Goal: Information Seeking & Learning: Learn about a topic

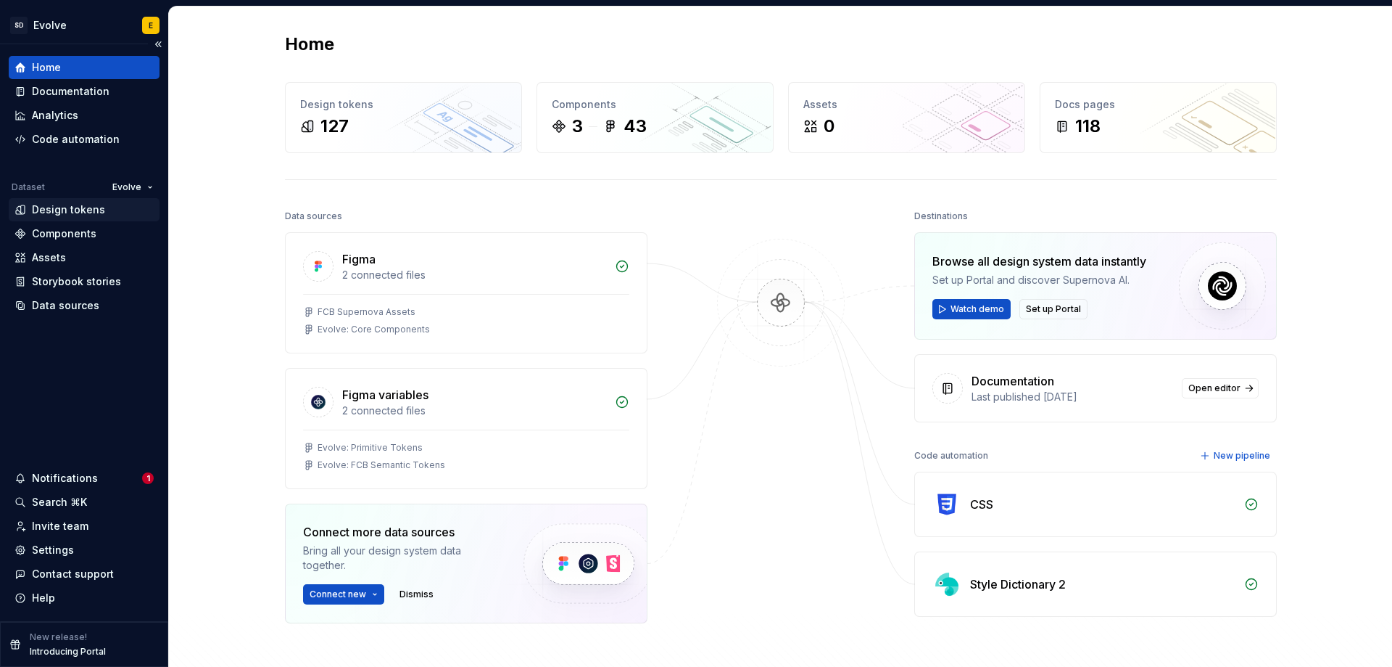
click at [51, 211] on div "Design tokens" at bounding box center [68, 209] width 73 height 15
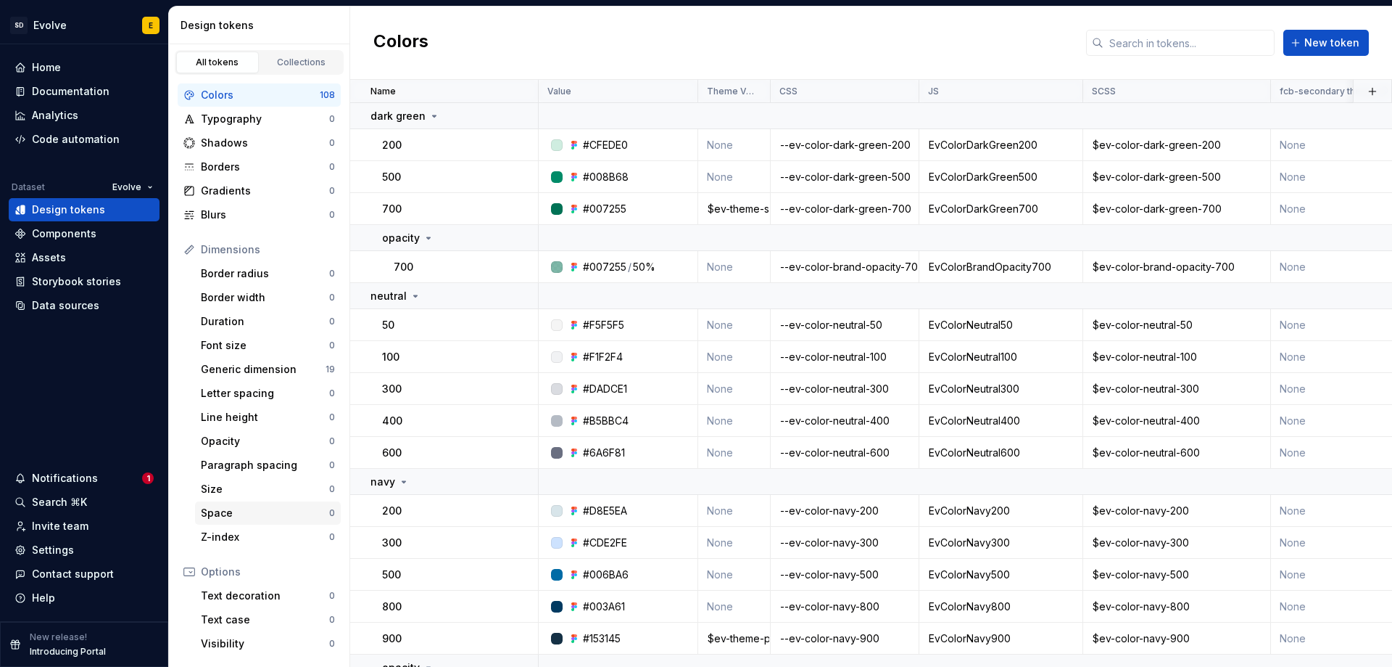
click at [241, 510] on div "Space" at bounding box center [265, 512] width 128 height 15
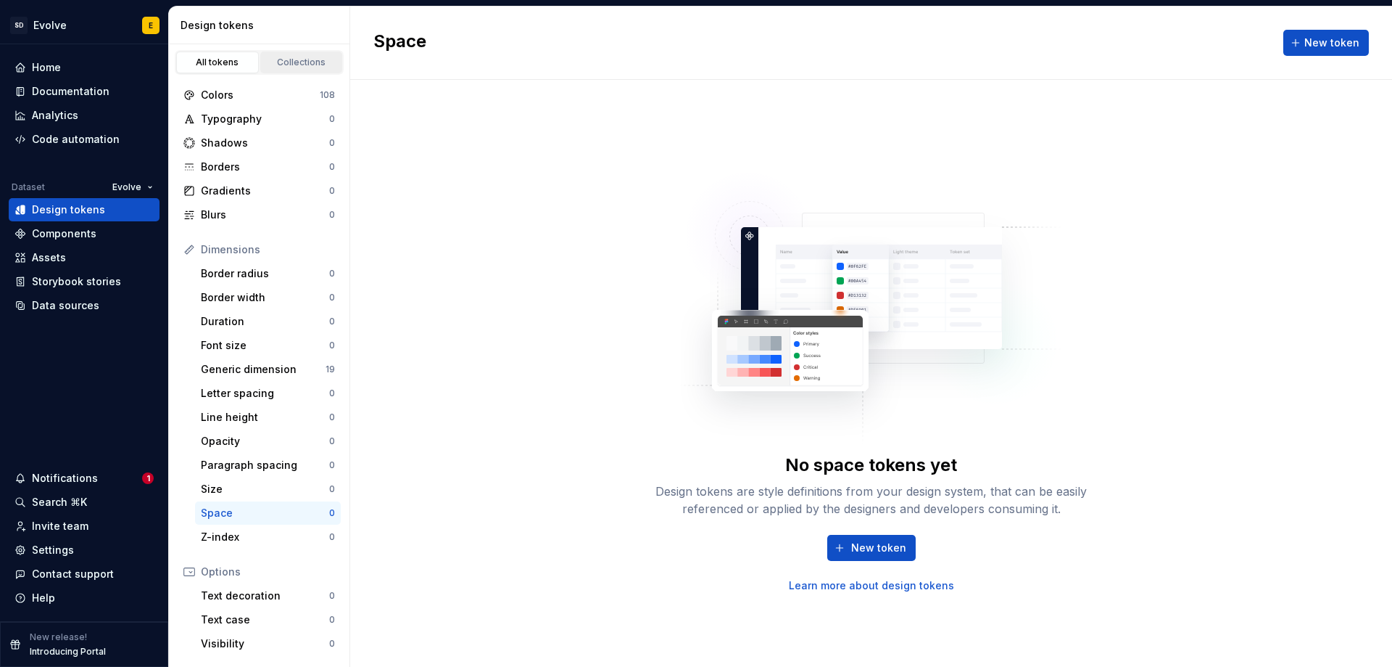
click at [300, 62] on div "Collections" at bounding box center [301, 63] width 73 height 12
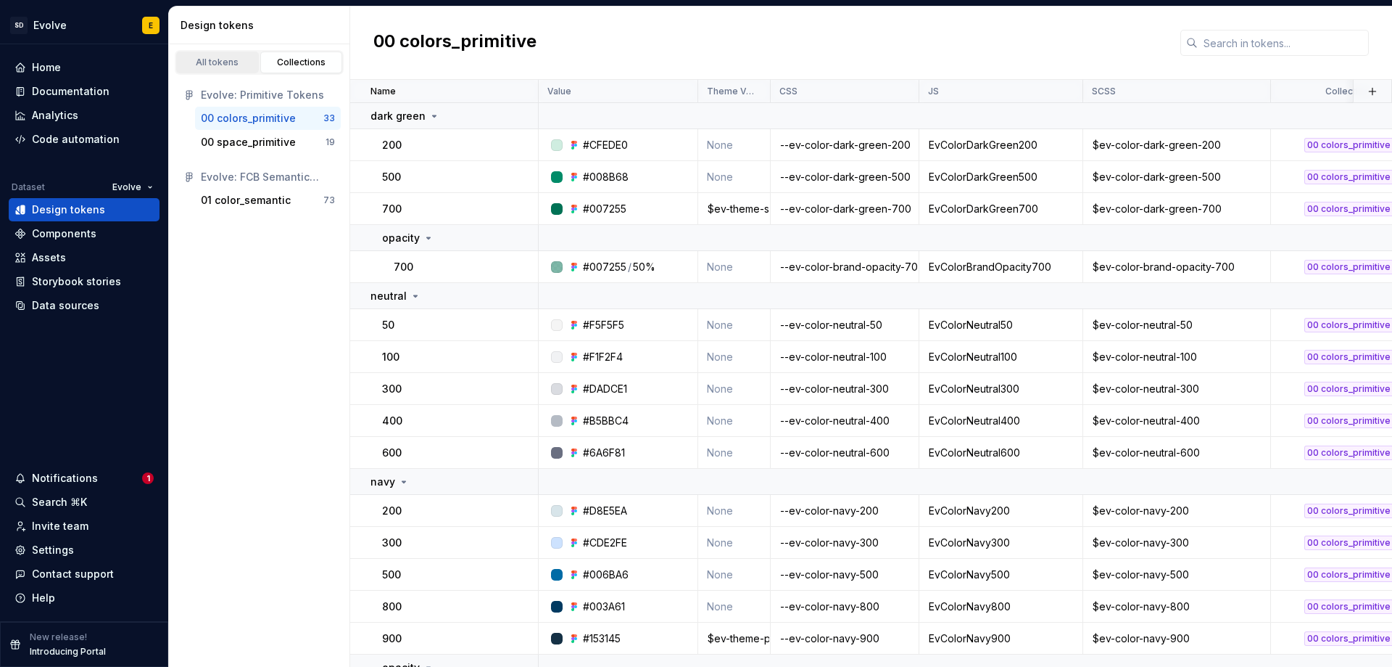
click at [215, 61] on div "All tokens" at bounding box center [217, 63] width 73 height 12
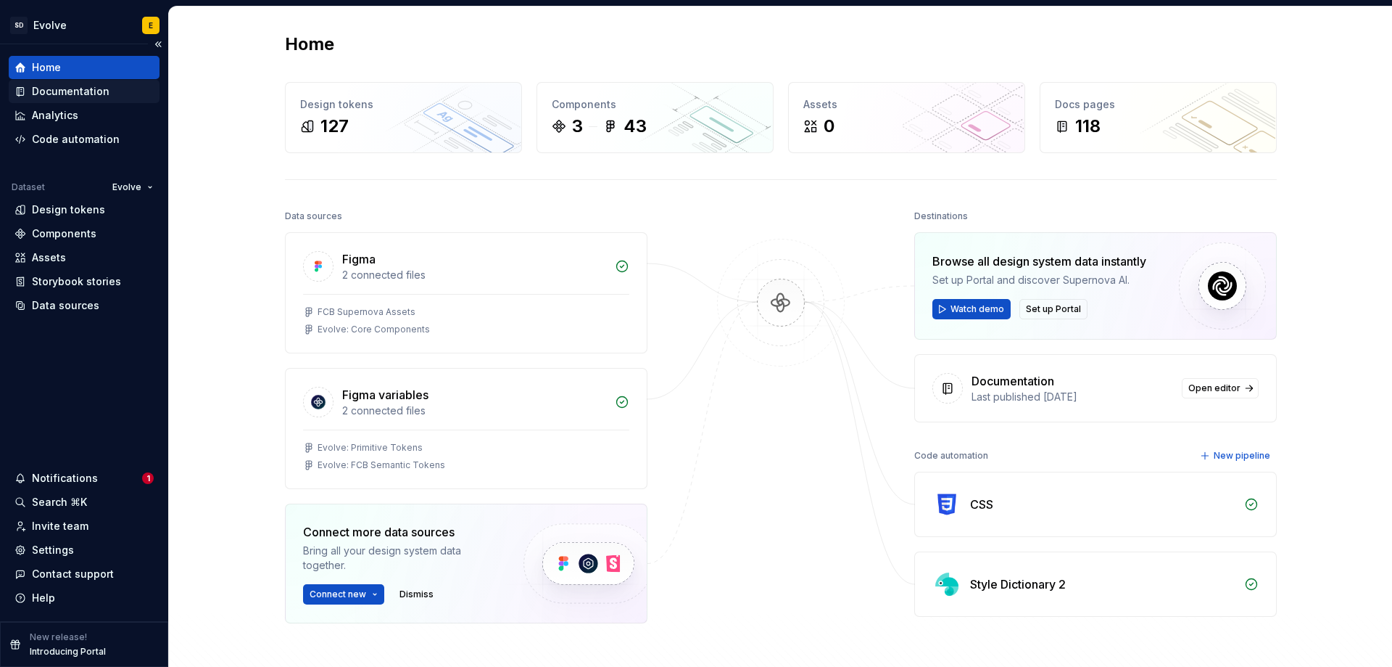
click at [80, 96] on div "Documentation" at bounding box center [71, 91] width 78 height 15
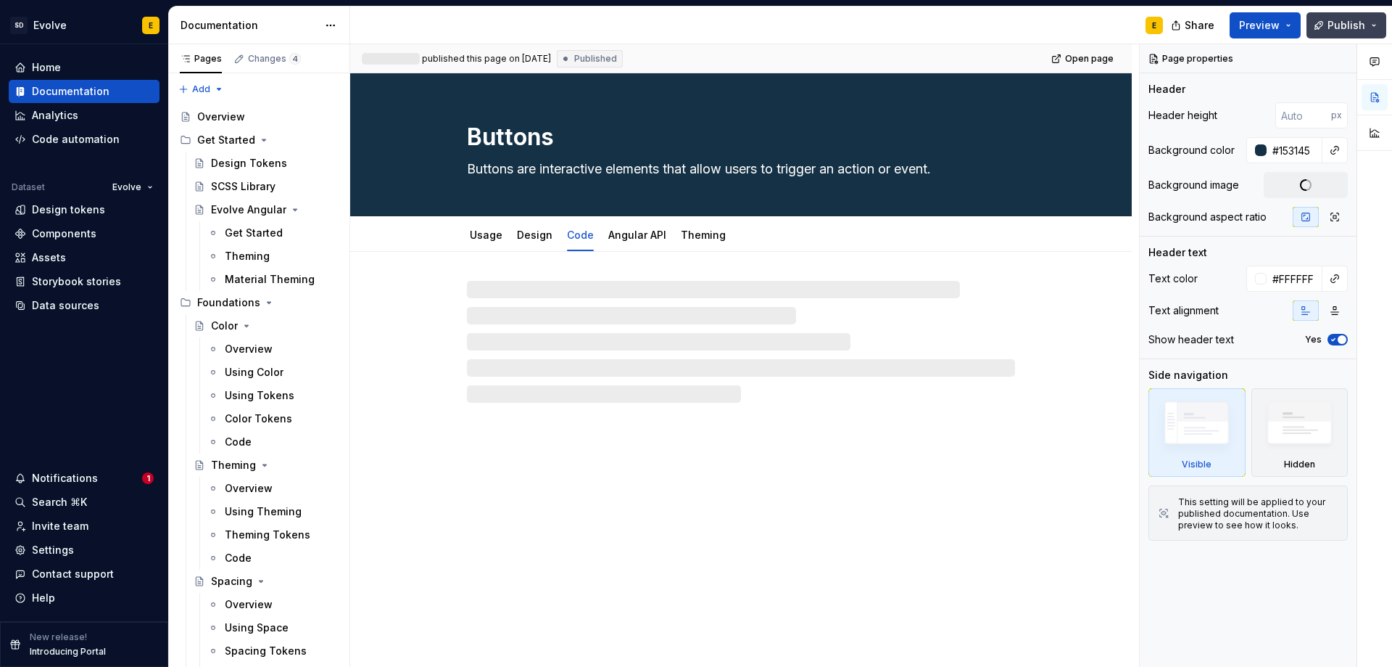
click at [1363, 22] on span "Publish" at bounding box center [1347, 25] width 38 height 15
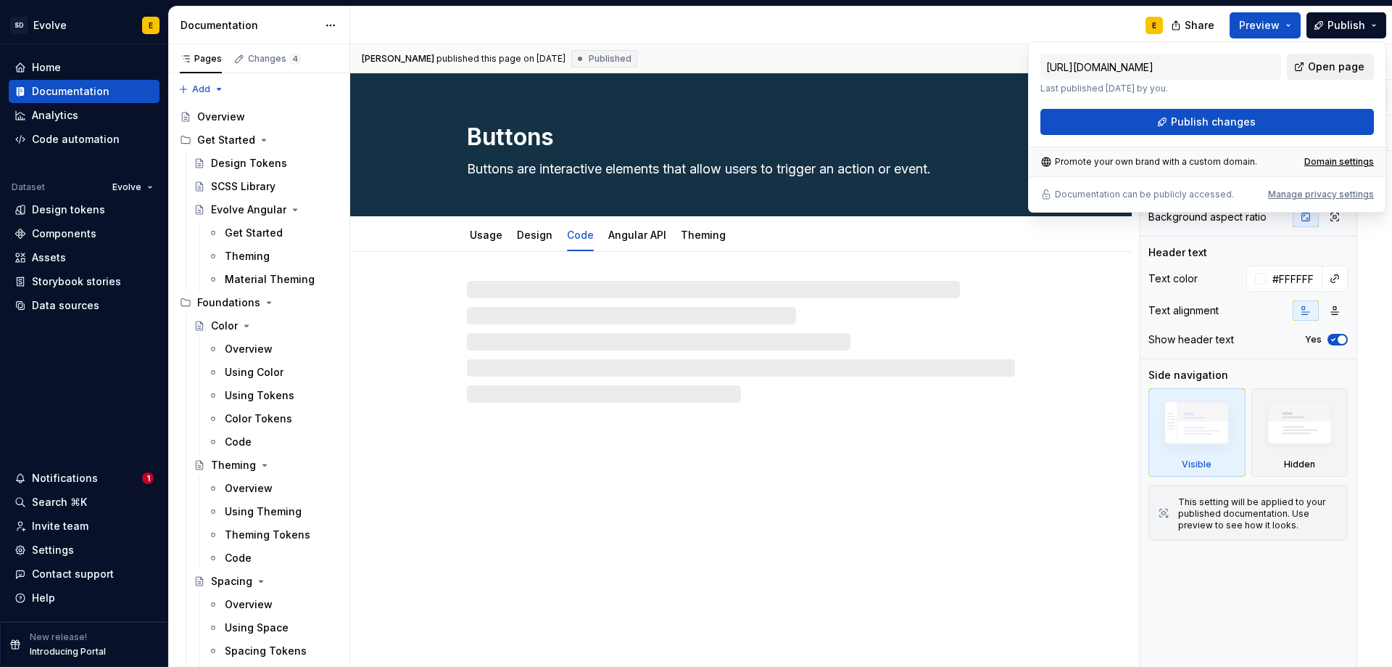
click at [1322, 67] on span "Open page" at bounding box center [1336, 66] width 57 height 15
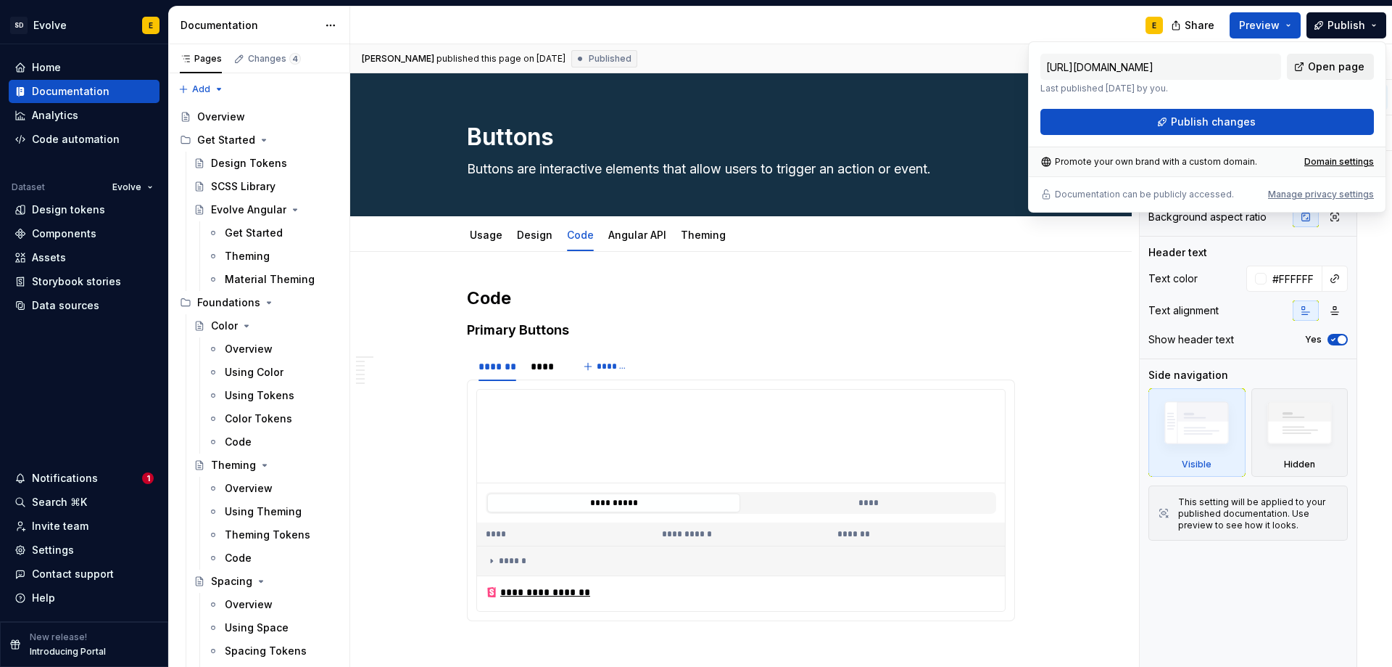
type textarea "*"
click at [62, 207] on div "Design tokens" at bounding box center [68, 209] width 73 height 15
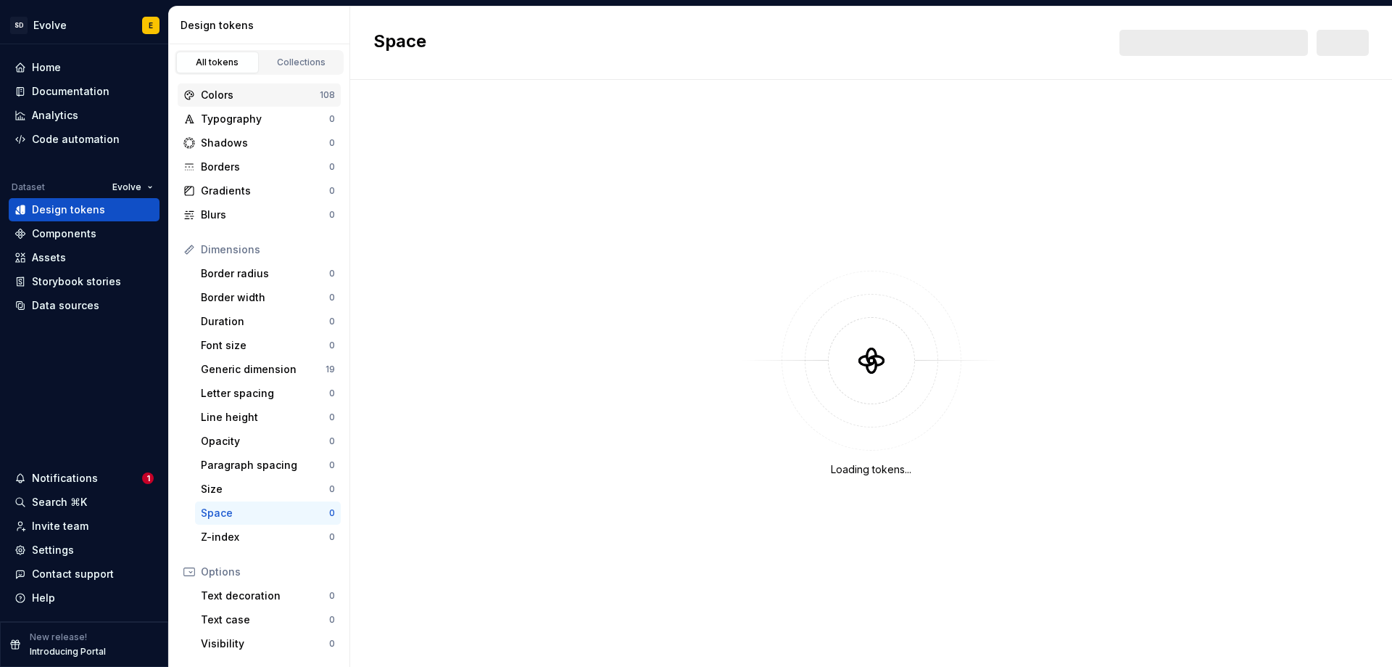
click at [210, 102] on div "Colors 108" at bounding box center [259, 94] width 163 height 23
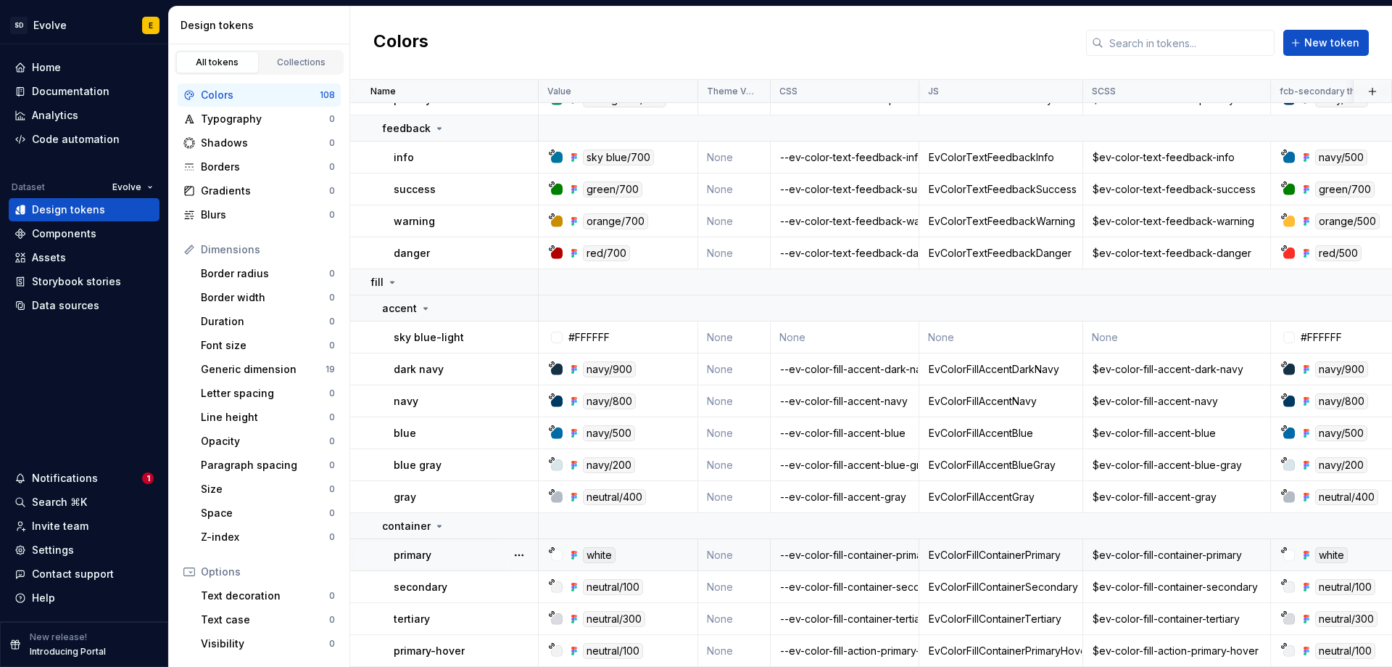
scroll to position [1741, 0]
